Goal: Task Accomplishment & Management: Use online tool/utility

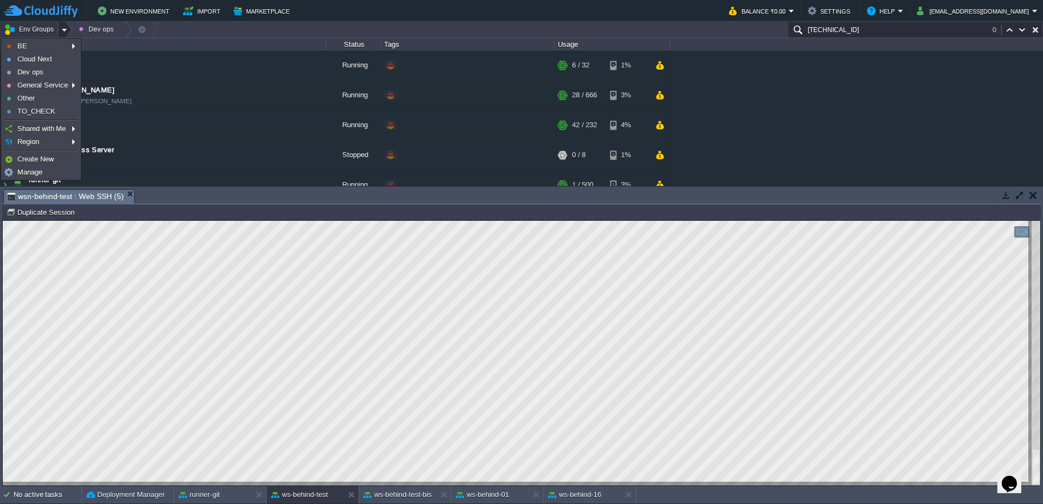
scroll to position [36, 0]
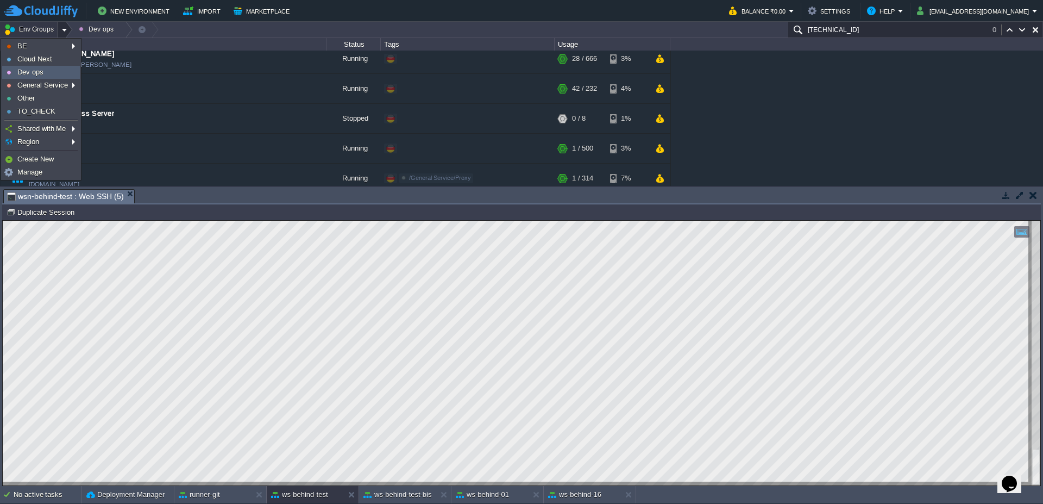
click at [38, 70] on span "Dev ops" at bounding box center [30, 72] width 26 height 8
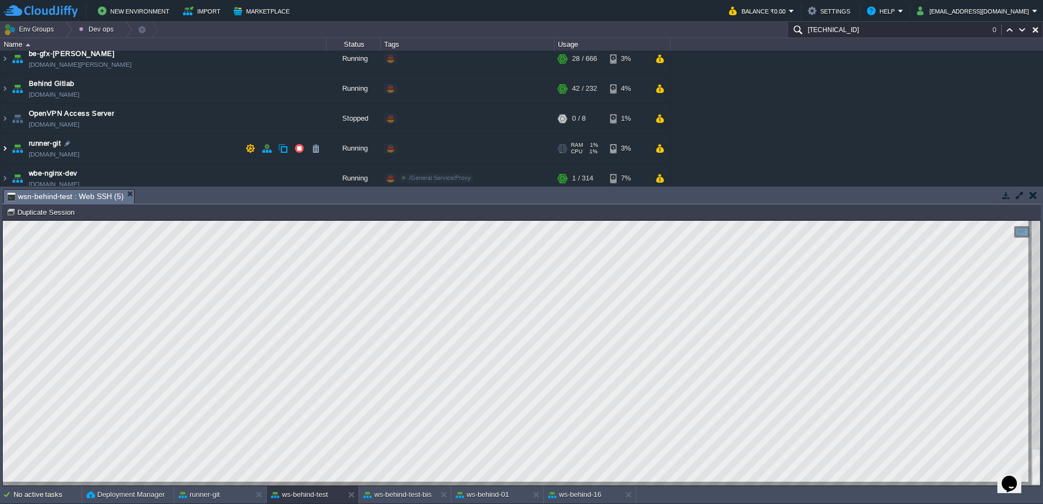
click at [1, 152] on img at bounding box center [5, 148] width 9 height 29
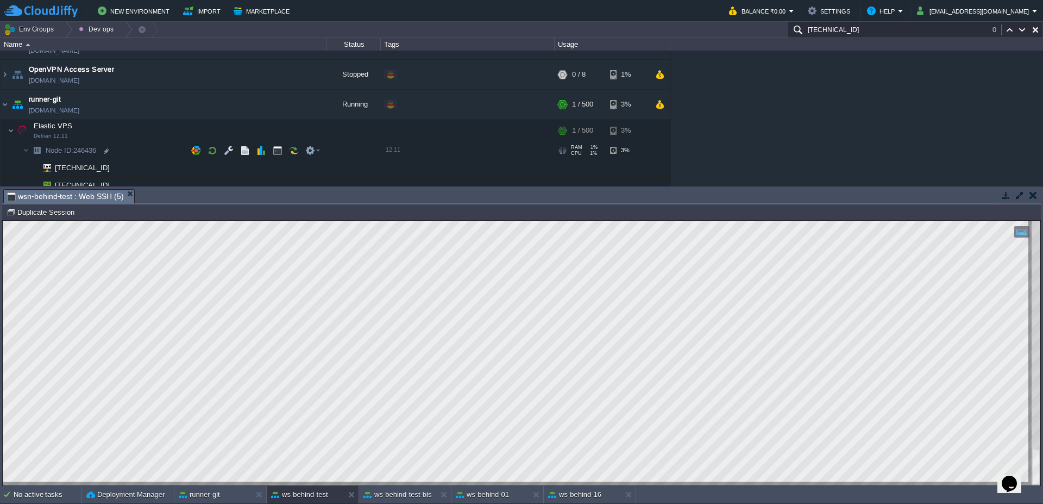
scroll to position [102, 0]
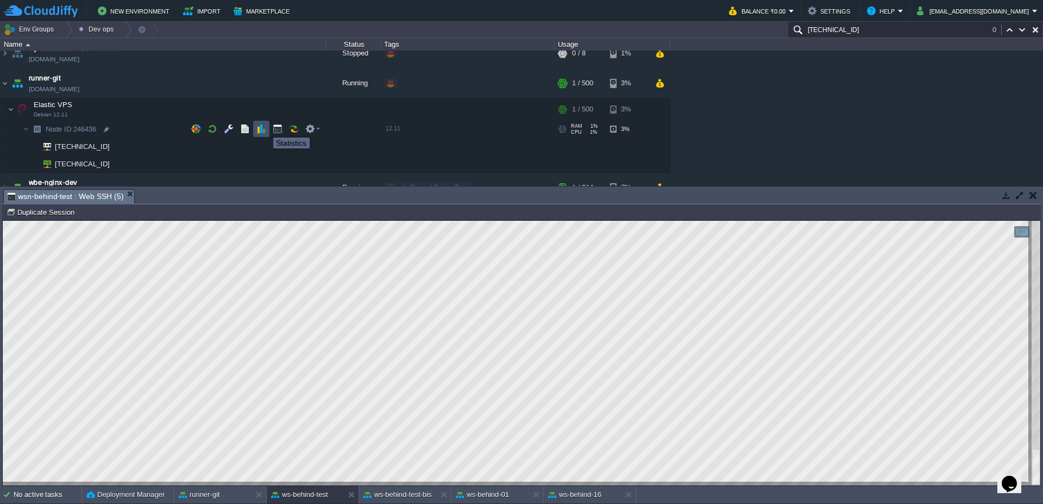
click at [265, 128] on button "button" at bounding box center [261, 129] width 10 height 10
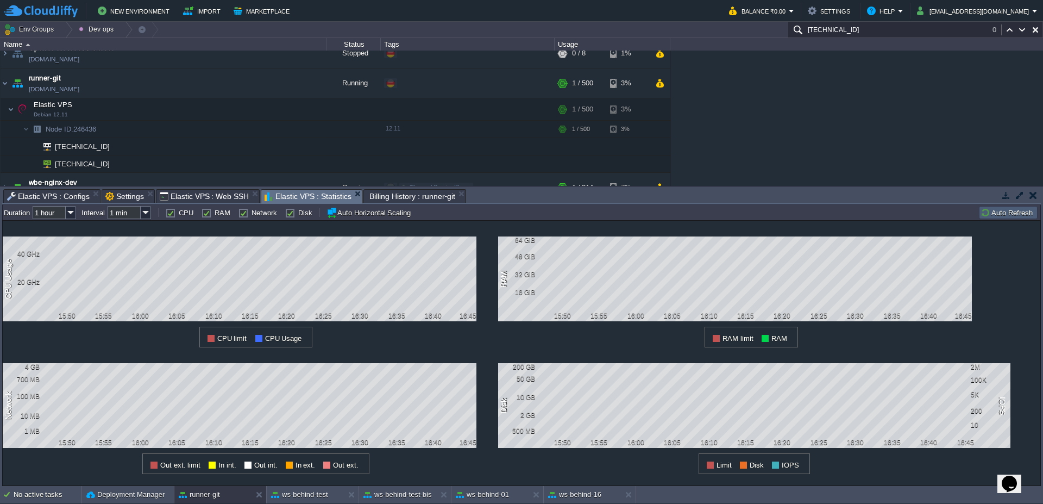
click at [1015, 218] on td "Auto Refresh" at bounding box center [1008, 212] width 59 height 13
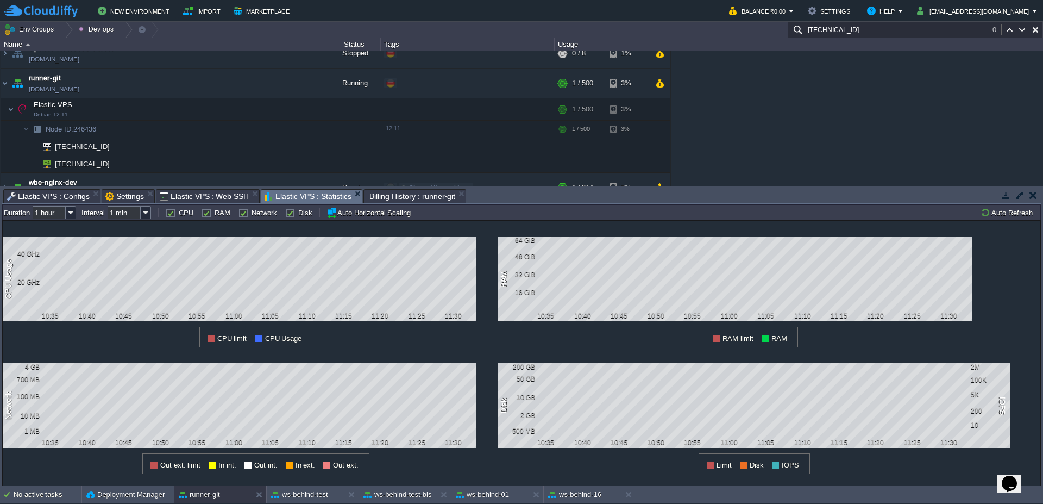
click at [190, 193] on span "Elastic VPS : Web SSH" at bounding box center [205, 196] width 90 height 13
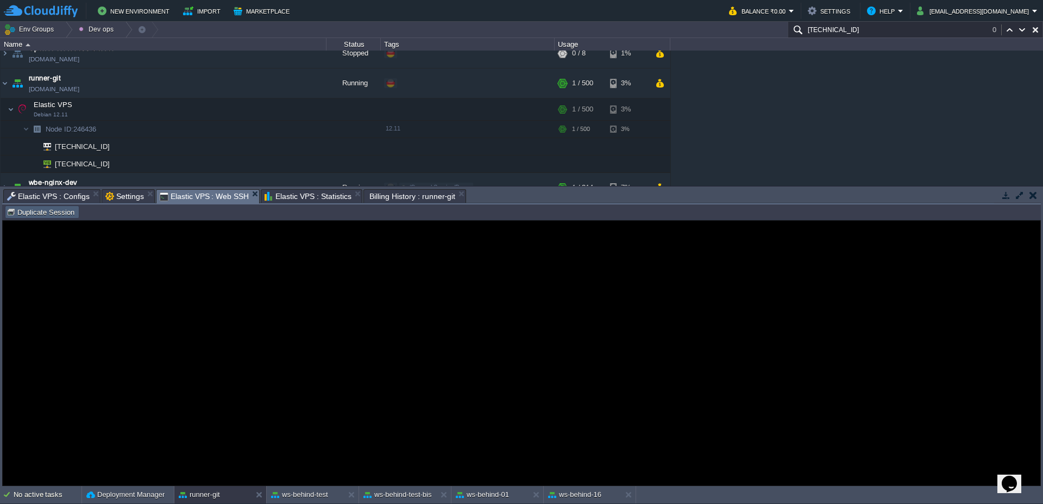
click at [54, 211] on button "Duplicate Session" at bounding box center [42, 212] width 71 height 10
click at [228, 196] on span "Elastic VPS : Web SSH" at bounding box center [205, 197] width 90 height 14
click at [581, 198] on em "Elastic VPS : Web SSH (1)" at bounding box center [526, 196] width 111 height 13
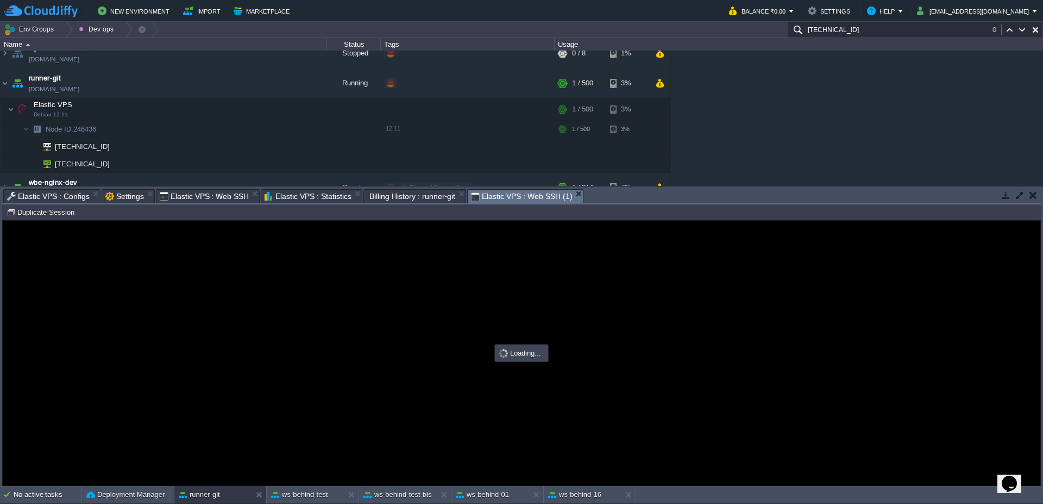
scroll to position [0, 0]
type input "#000000"
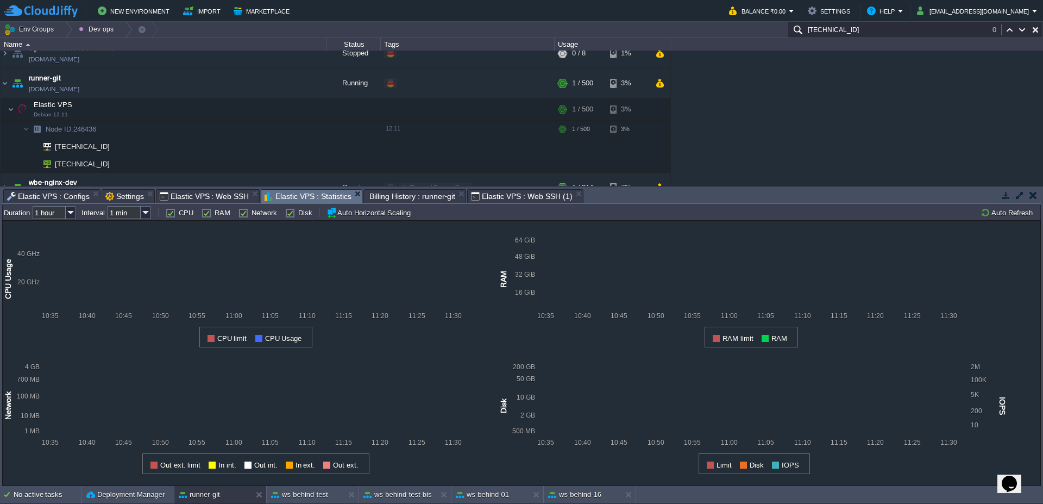
click at [294, 194] on span "Elastic VPS : Statistics" at bounding box center [308, 197] width 87 height 14
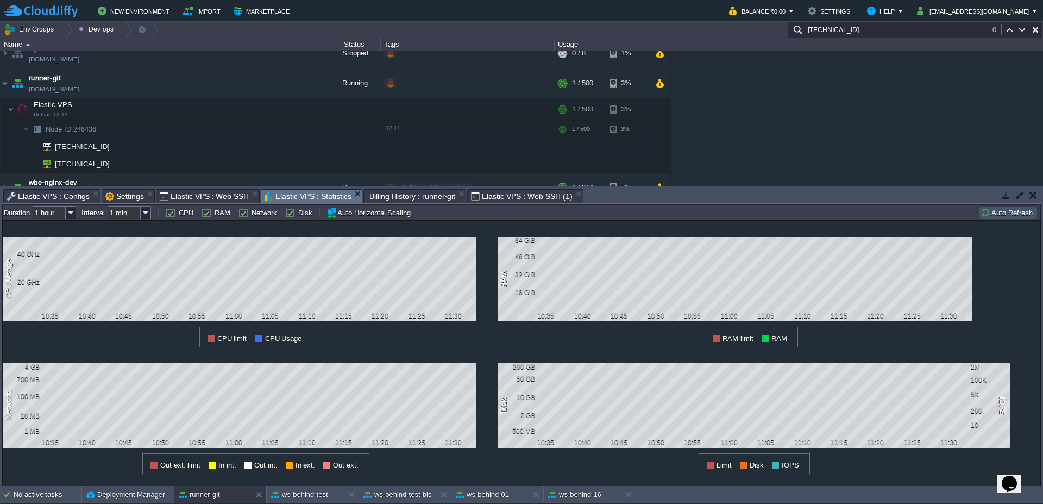
click at [1010, 212] on button "Auto Refresh" at bounding box center [1008, 213] width 55 height 10
click at [414, 492] on button "ws-behind-test-bis" at bounding box center [398, 494] width 68 height 11
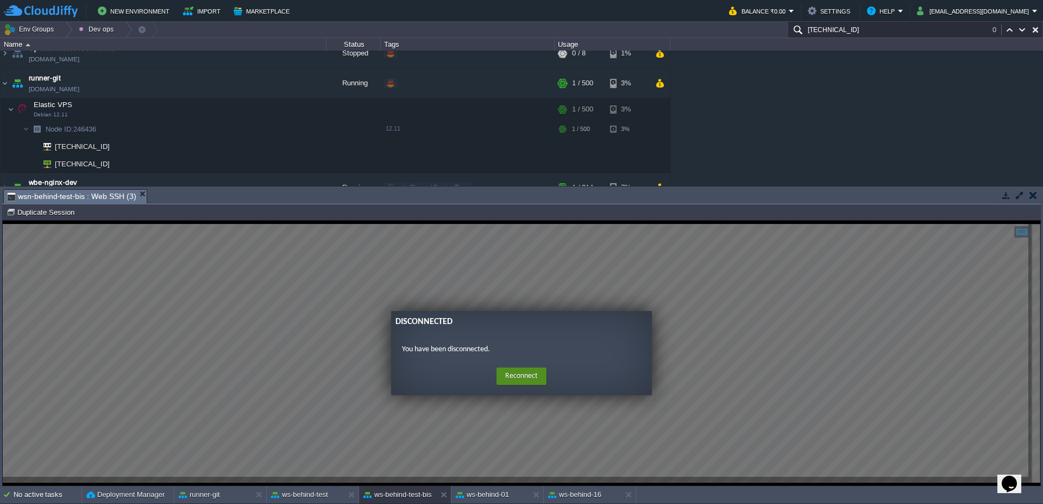
click at [508, 378] on button "Reconnect" at bounding box center [522, 375] width 50 height 17
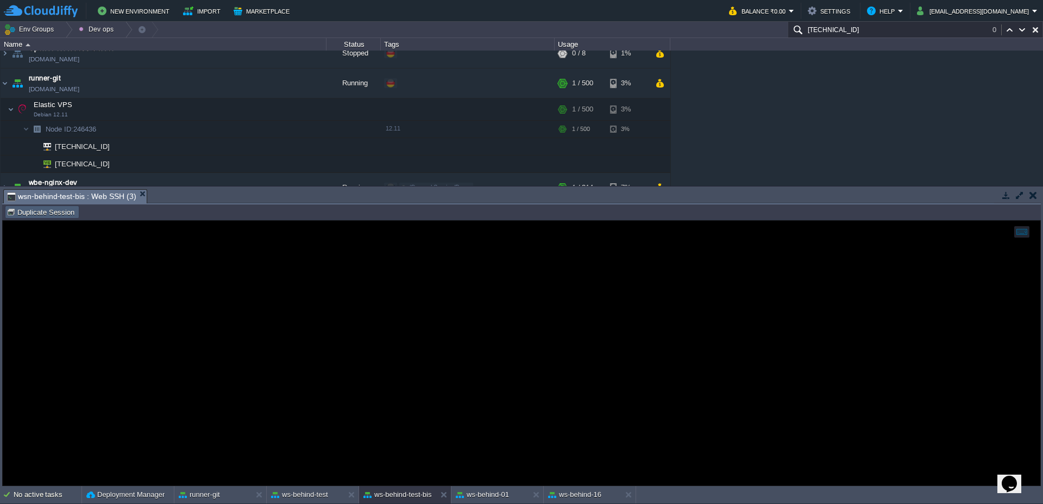
click at [43, 214] on button "Duplicate Session" at bounding box center [42, 212] width 71 height 10
type input "#000000"
